Goal: Transaction & Acquisition: Download file/media

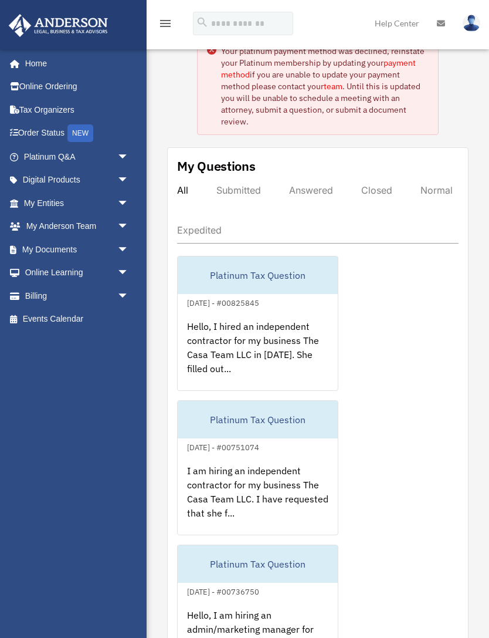
scroll to position [45, 0]
click at [28, 251] on link "My Documents arrow_drop_down" at bounding box center [77, 249] width 138 height 23
click at [50, 244] on link "My Documents arrow_drop_down" at bounding box center [77, 249] width 138 height 23
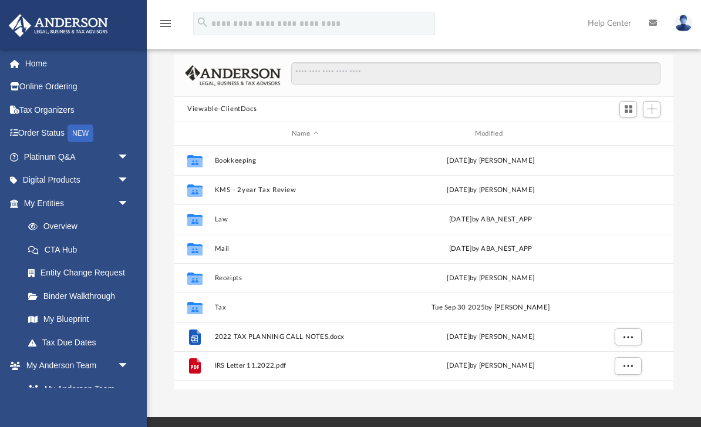
scroll to position [73, 0]
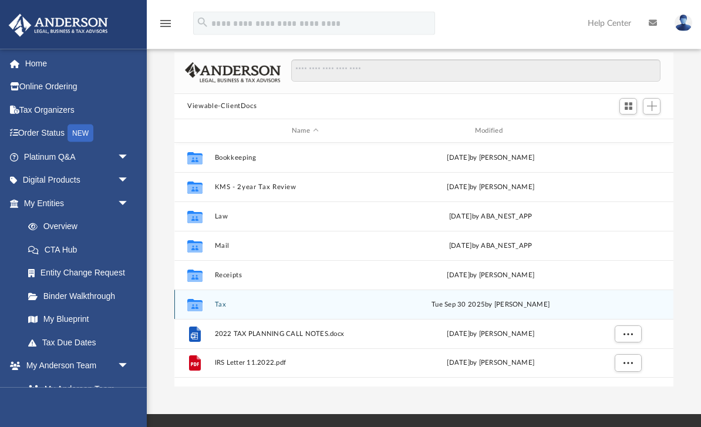
click at [222, 301] on button "Tax" at bounding box center [305, 305] width 181 height 8
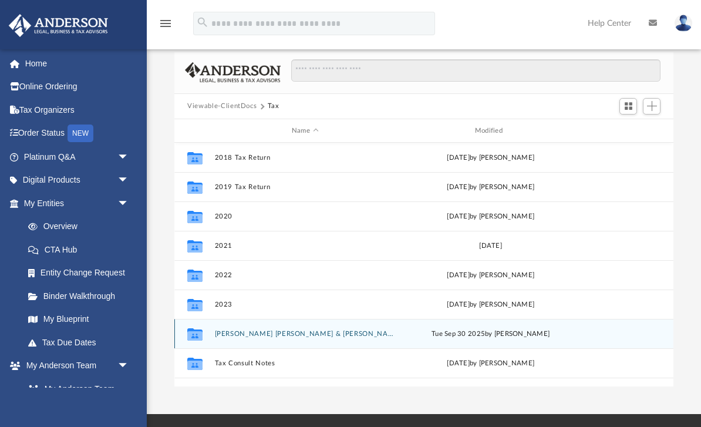
click at [238, 336] on button "Flores Lopez, Walter & Gisela" at bounding box center [305, 334] width 181 height 8
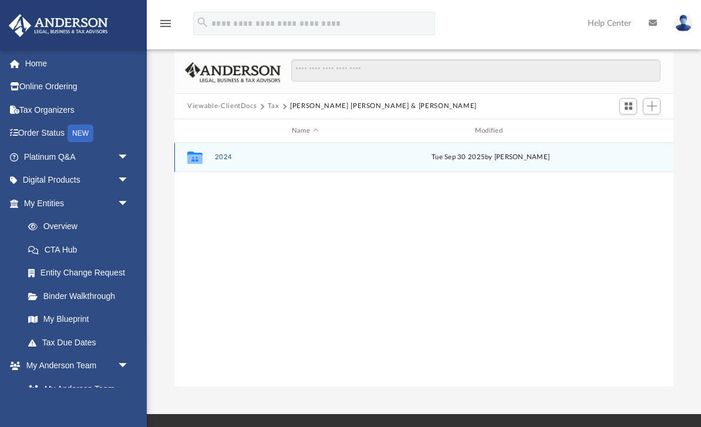
click at [220, 159] on button "2024" at bounding box center [305, 158] width 181 height 8
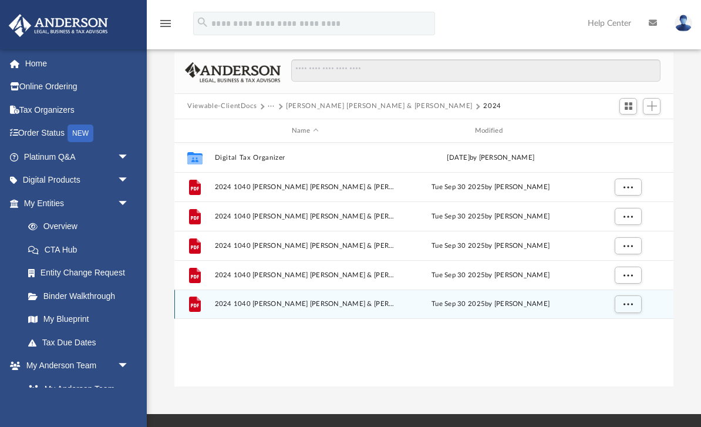
click at [225, 301] on span "2024 1040 Flores Lopez, Walter & Gisela - Review Copy.pdf" at bounding box center [305, 304] width 181 height 8
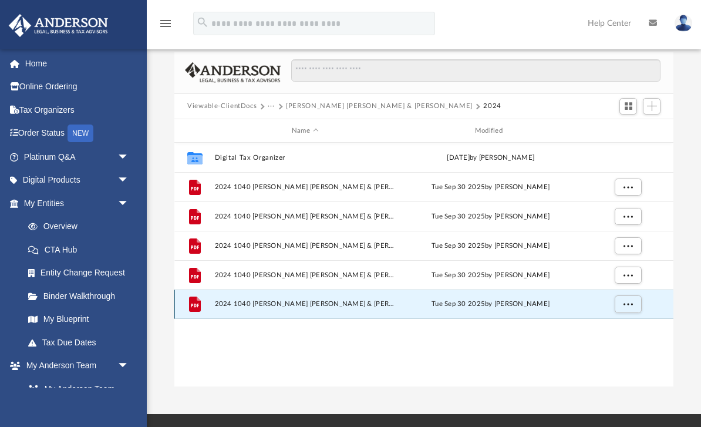
click at [261, 307] on span "2024 1040 Flores Lopez, Walter & Gisela - Review Copy.pdf" at bounding box center [305, 304] width 181 height 8
click at [489, 307] on span "More options" at bounding box center [627, 303] width 9 height 6
click at [489, 349] on li "Download" at bounding box center [617, 346] width 34 height 12
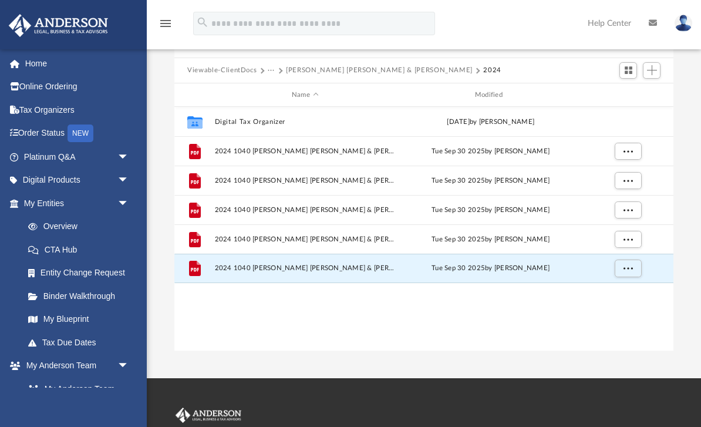
scroll to position [112, 0]
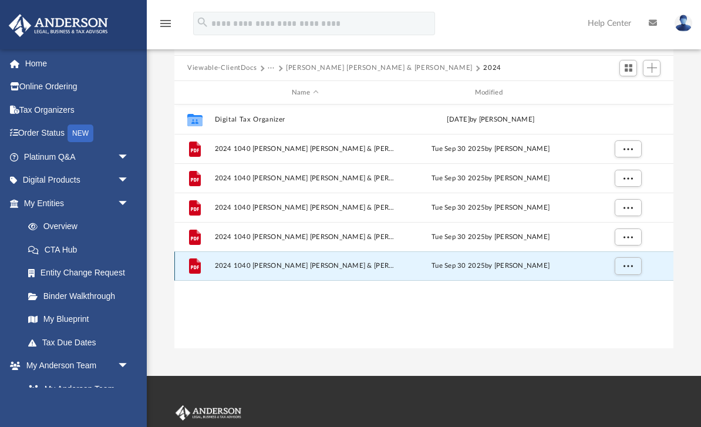
click at [489, 268] on span "More options" at bounding box center [627, 265] width 9 height 6
click at [489, 311] on li "Download" at bounding box center [618, 308] width 34 height 12
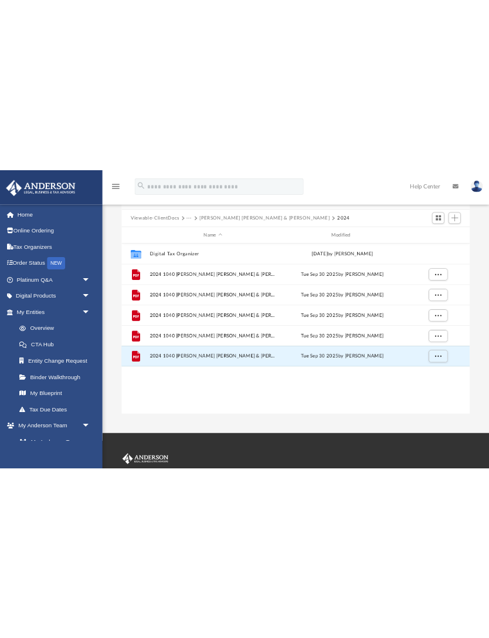
scroll to position [267, 308]
